Goal: Navigation & Orientation: Find specific page/section

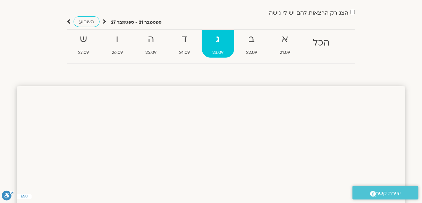
scroll to position [56, 0]
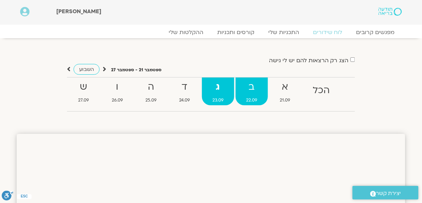
click at [249, 84] on strong "ב" at bounding box center [252, 87] width 32 height 16
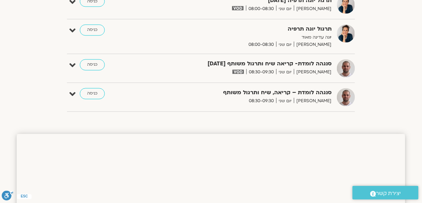
scroll to position [278, 0]
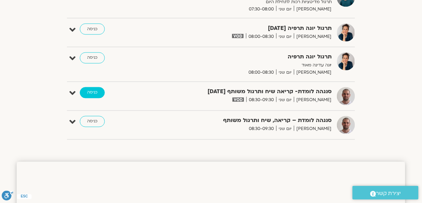
click at [93, 92] on link "כניסה" at bounding box center [92, 92] width 25 height 11
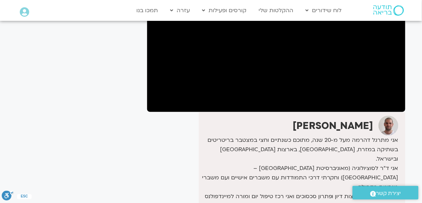
scroll to position [111, 0]
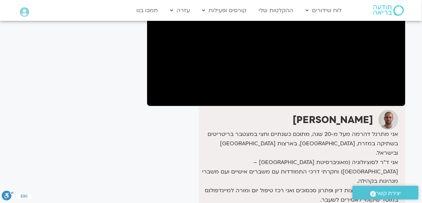
click at [0, 100] on section "לספריית ה-VOD להקלטות שלי סנגהה לומדת- קריאה שיח ותרגול משותף [DATE] [PERSON_NA…" at bounding box center [211, 111] width 422 height 393
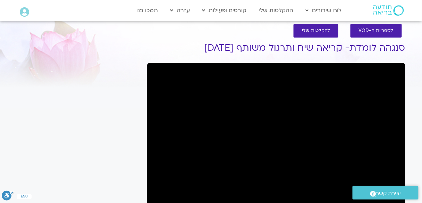
scroll to position [0, 0]
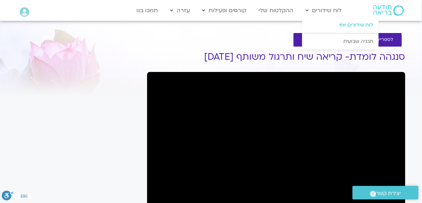
click at [340, 25] on link "לוח שידורים יומי" at bounding box center [341, 25] width 76 height 16
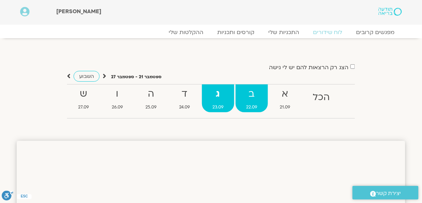
click at [252, 98] on strong "ב" at bounding box center [252, 94] width 32 height 16
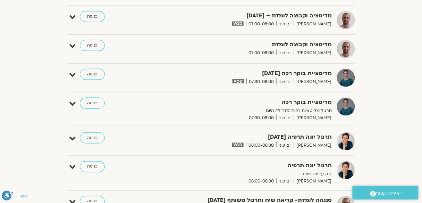
scroll to position [167, 0]
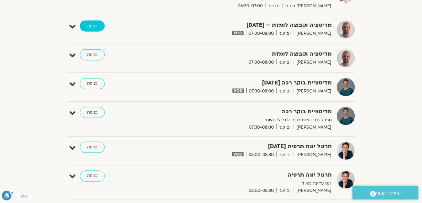
click at [89, 25] on link "כניסה" at bounding box center [92, 25] width 25 height 11
